Goal: Task Accomplishment & Management: Manage account settings

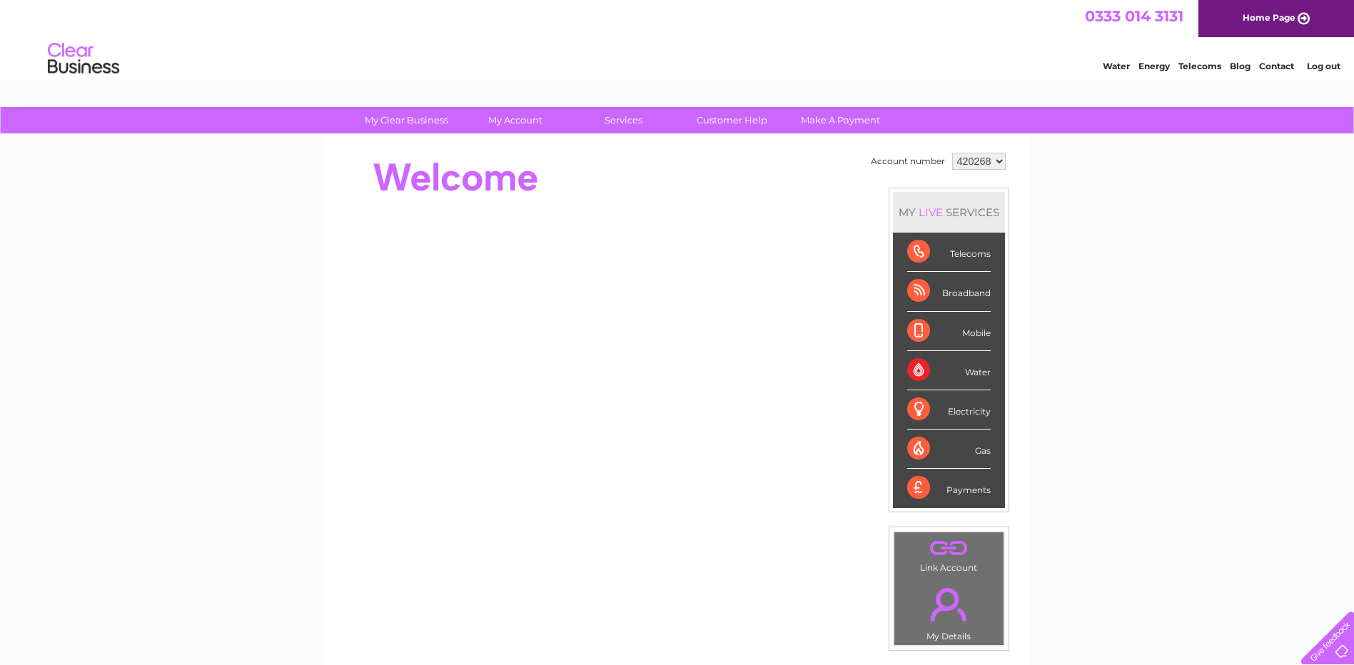
click at [926, 410] on div "Electricity" at bounding box center [948, 409] width 83 height 39
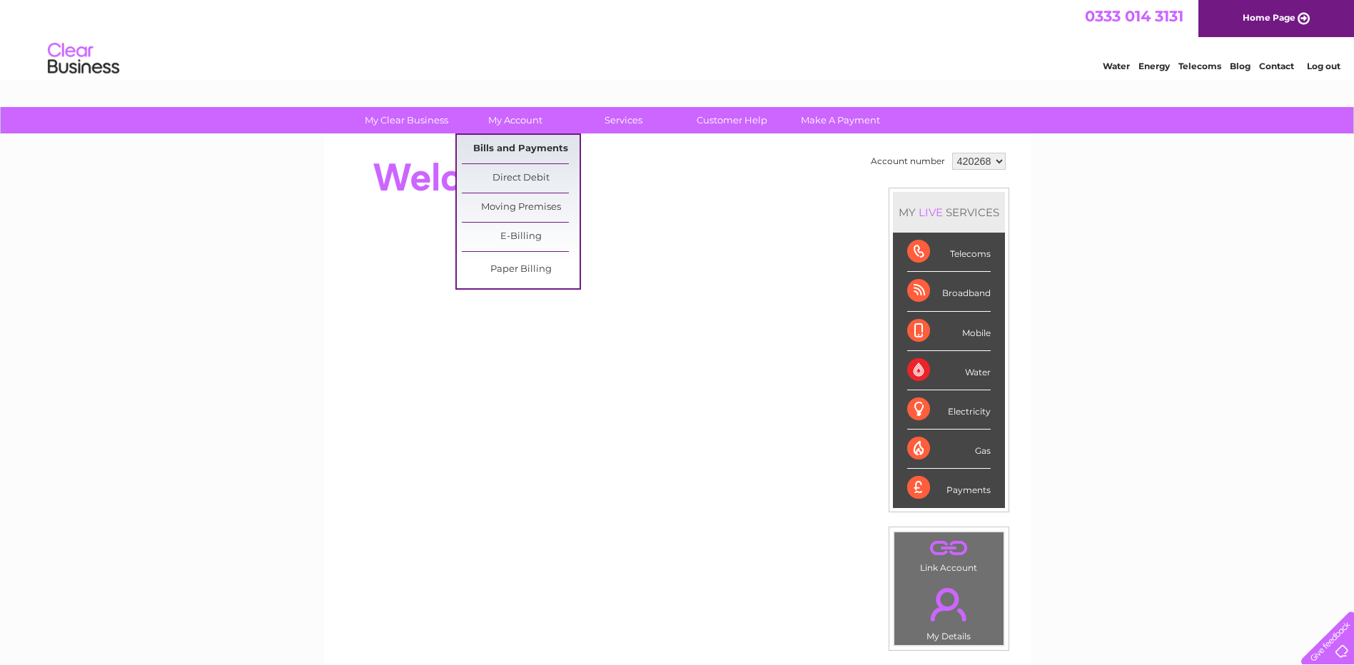
click at [508, 152] on link "Bills and Payments" at bounding box center [521, 149] width 118 height 29
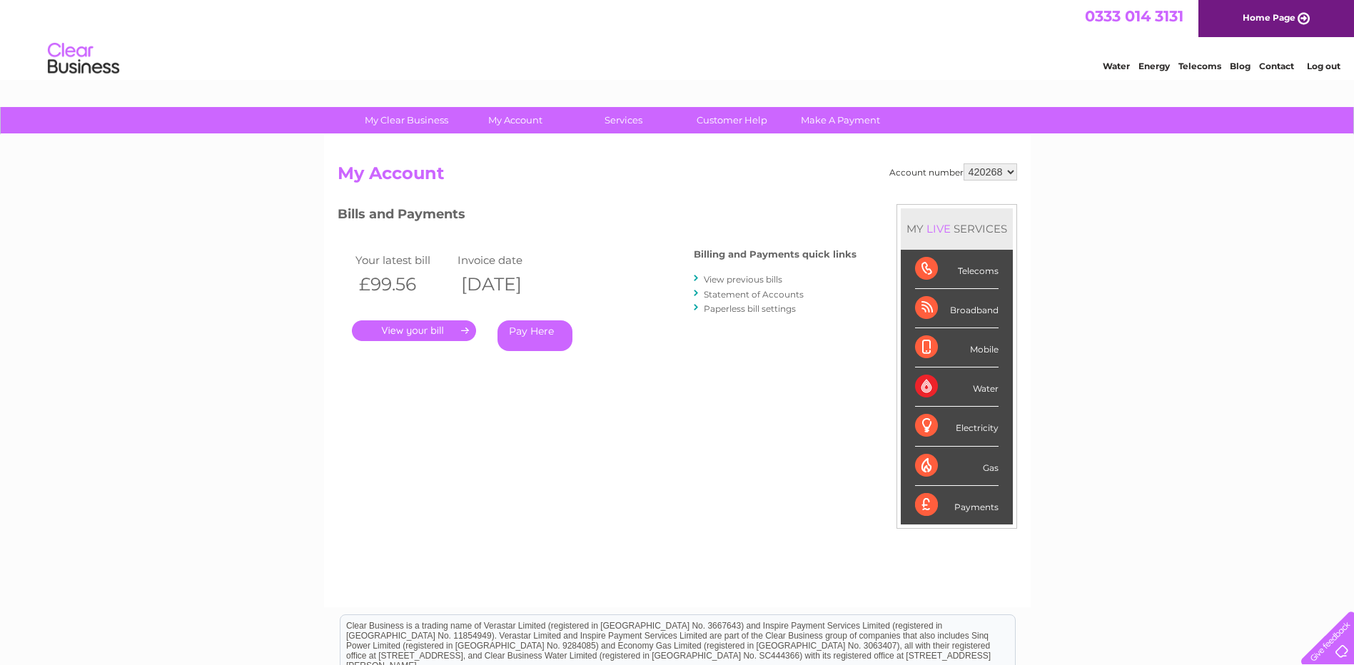
click at [420, 330] on link "." at bounding box center [414, 330] width 124 height 21
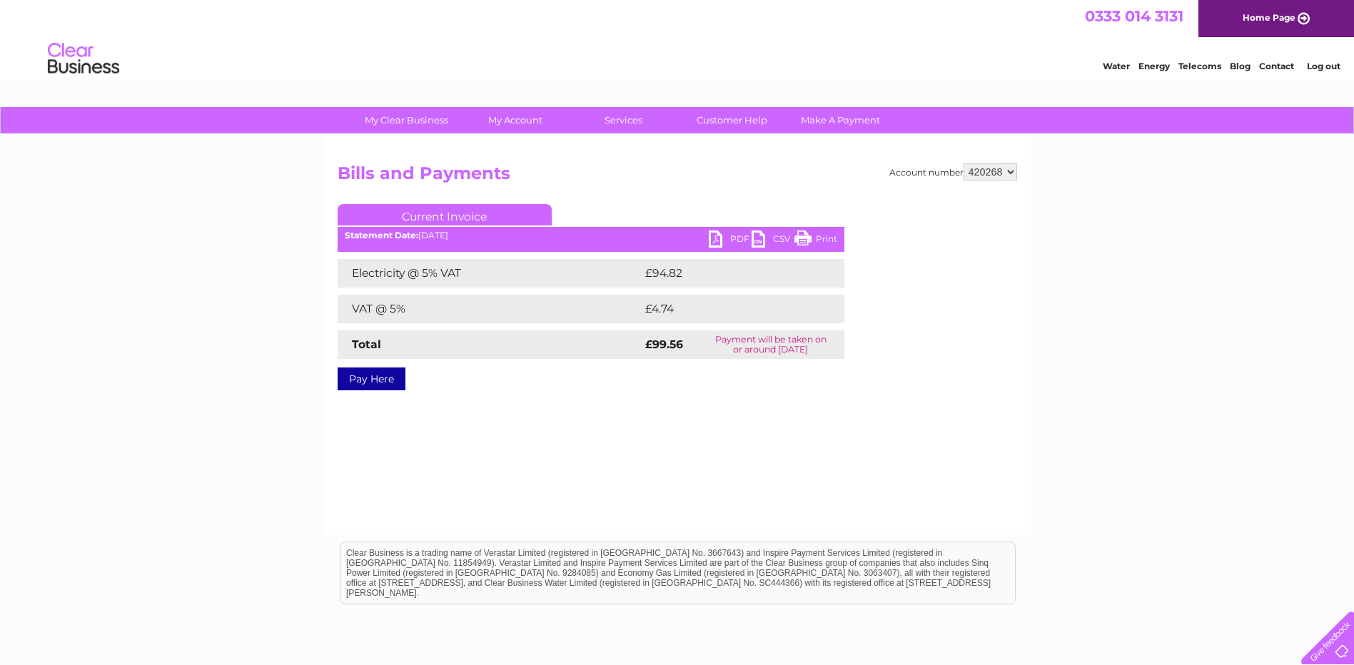
click at [739, 240] on link "PDF" at bounding box center [730, 241] width 43 height 21
